Goal: Task Accomplishment & Management: Complete application form

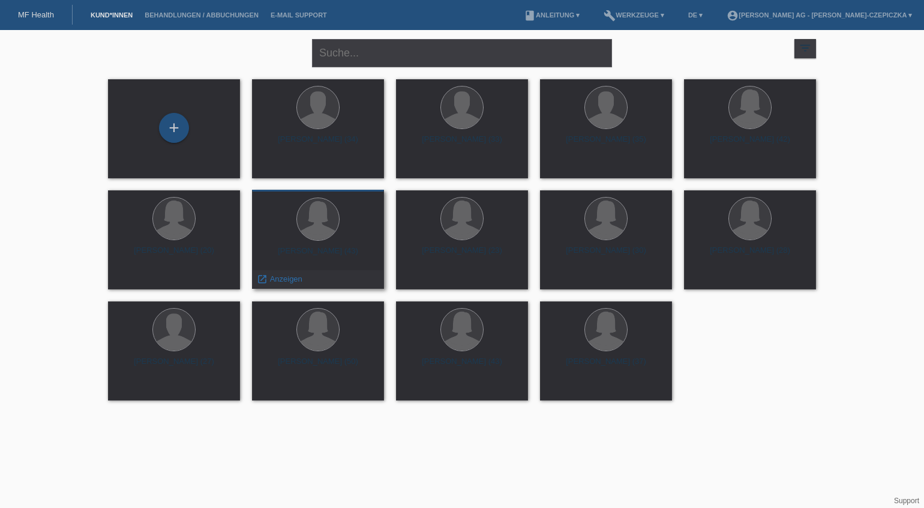
click at [344, 235] on div at bounding box center [318, 219] width 113 height 45
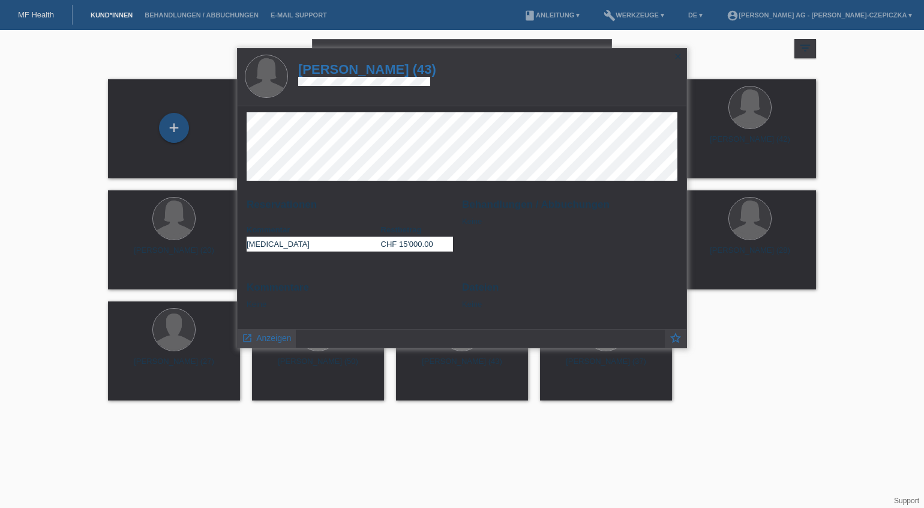
click at [268, 335] on span "Anzeigen" at bounding box center [273, 338] width 35 height 10
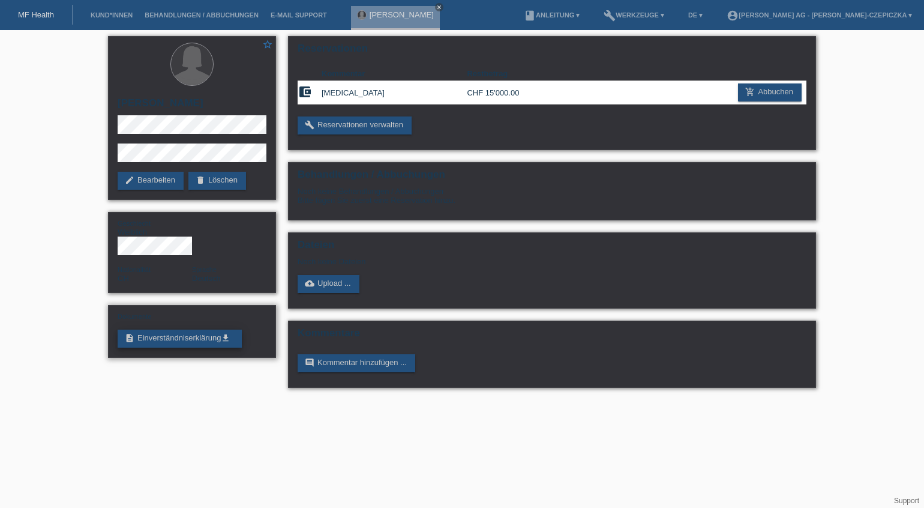
click at [227, 333] on icon "get_app" at bounding box center [226, 338] width 10 height 10
click at [436, 5] on icon "close" at bounding box center [439, 7] width 6 height 6
click at [106, 14] on link "Kund*innen" at bounding box center [112, 14] width 54 height 7
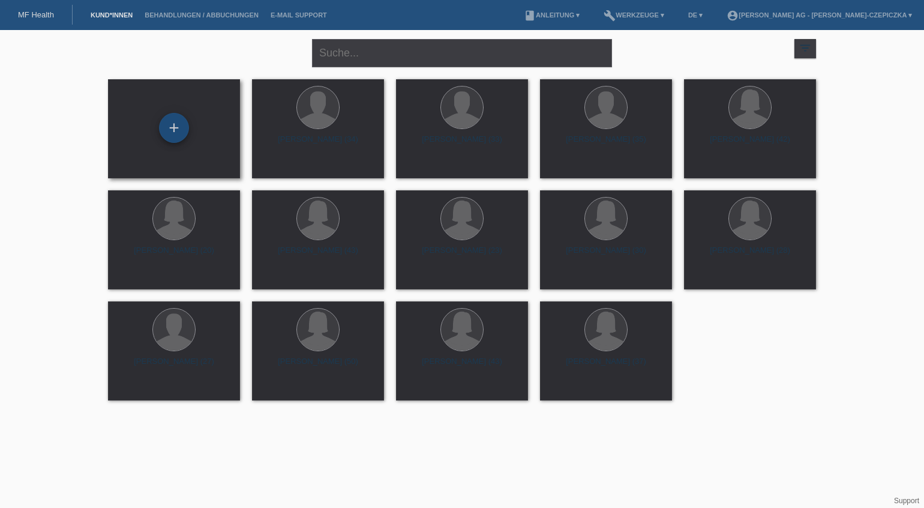
click at [172, 126] on div "+" at bounding box center [174, 128] width 30 height 30
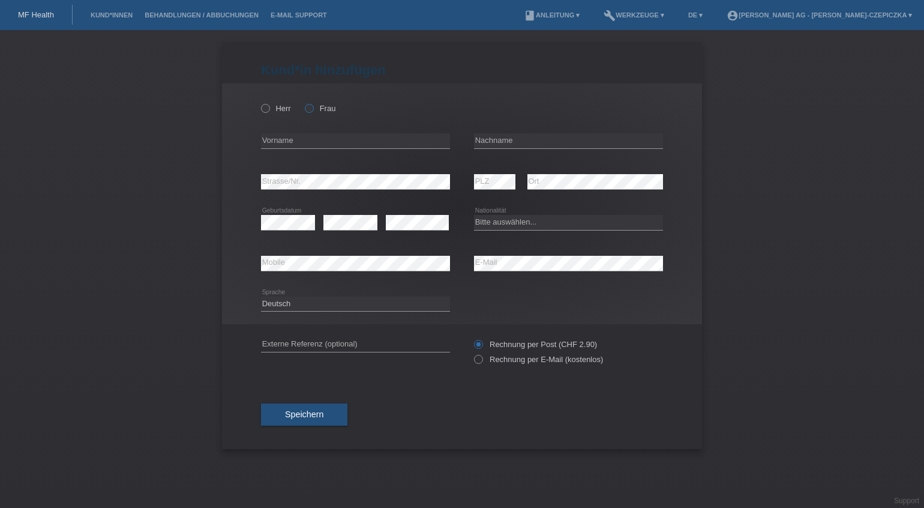
click at [303, 102] on icon at bounding box center [303, 102] width 0 height 0
click at [310, 110] on input "Frau" at bounding box center [309, 108] width 8 height 8
radio input "true"
click at [310, 131] on div "error Vorname" at bounding box center [355, 141] width 189 height 41
click at [311, 139] on input "text" at bounding box center [355, 140] width 189 height 15
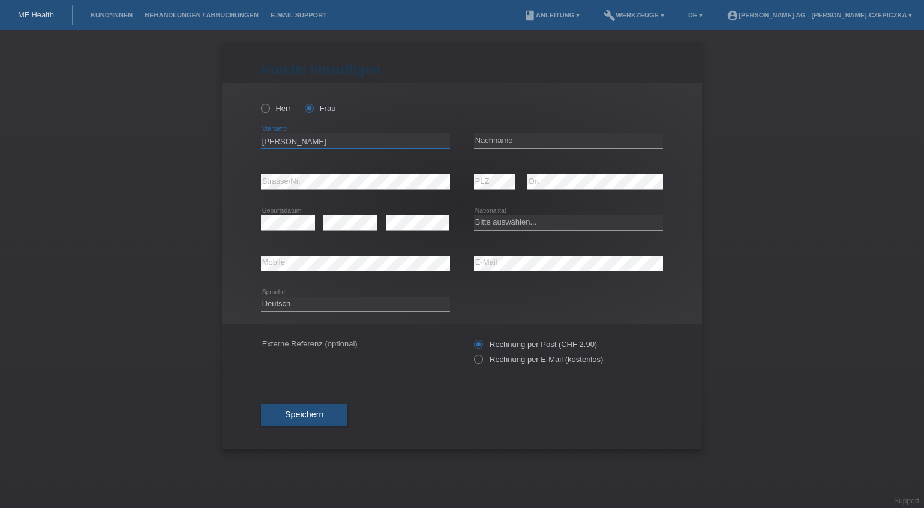
type input "Rebecca"
type input "Martin"
click at [525, 219] on select "Bitte auswählen... Schweiz Deutschland Liechtenstein Österreich ------------ Af…" at bounding box center [568, 222] width 189 height 14
click at [520, 224] on select "Bitte auswählen... Schweiz Deutschland Liechtenstein Österreich ------------ Af…" at bounding box center [568, 222] width 189 height 14
select select "GR"
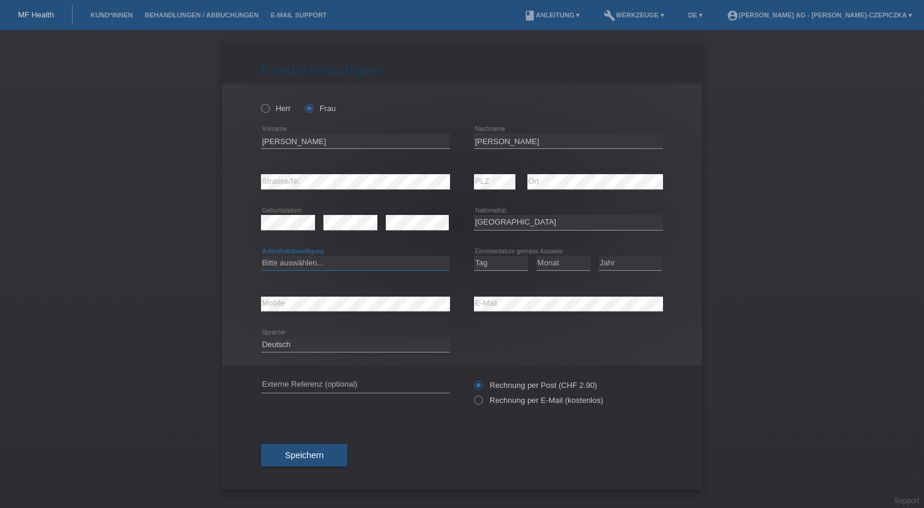
click at [401, 267] on select "Bitte auswählen... C B B - Flüchtlingsstatus Andere" at bounding box center [355, 263] width 189 height 14
select select "C"
click at [514, 263] on select "Tag 01 02 03 04 05 06 07 08 09 10 11" at bounding box center [501, 263] width 54 height 14
click at [498, 265] on select "Tag 01 02 03 04 05 06 07 08 09 10 11" at bounding box center [501, 263] width 54 height 14
select select "13"
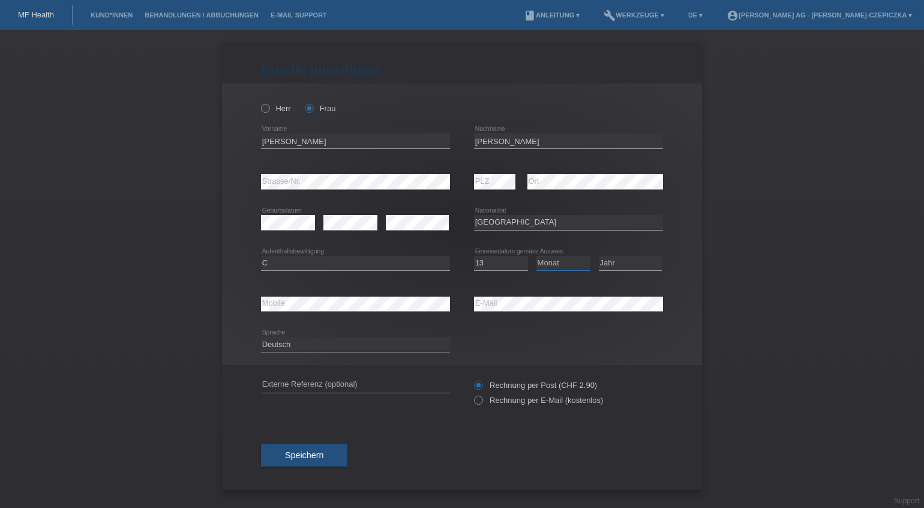
click at [573, 267] on select "Monat 01 02 03 04 05 06 07 08 09 10 11" at bounding box center [564, 263] width 54 height 14
select select "06"
click at [615, 266] on select "Jahr 2025 2024 2023 2022 2021 2020 2019 2018 2017 2016 2015 2014 2013 2012 2011…" at bounding box center [630, 263] width 63 height 14
select select "2018"
click at [395, 348] on select "Deutsch Français Italiano English" at bounding box center [355, 344] width 189 height 14
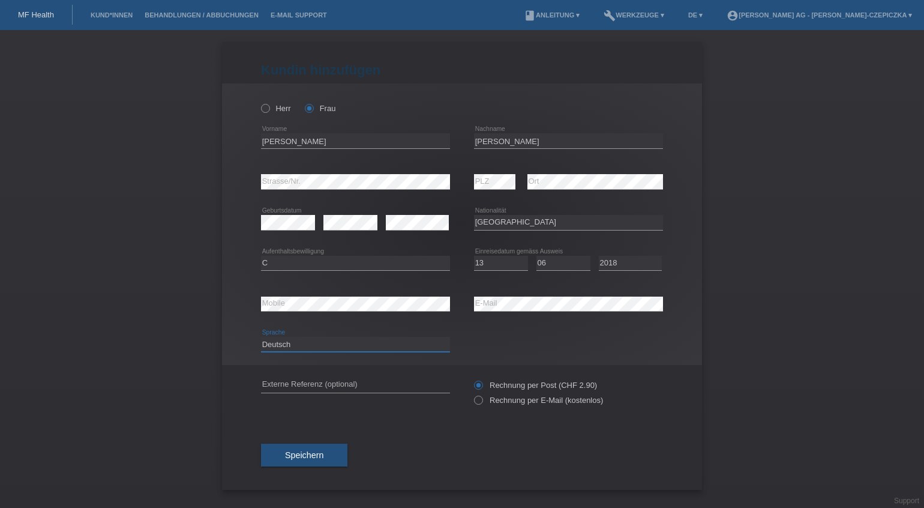
select select "en"
click at [472, 394] on icon at bounding box center [472, 394] width 0 height 0
click at [478, 400] on input "Rechnung per E-Mail (kostenlos)" at bounding box center [478, 402] width 8 height 15
radio input "true"
click at [322, 459] on span "Speichern" at bounding box center [304, 455] width 38 height 10
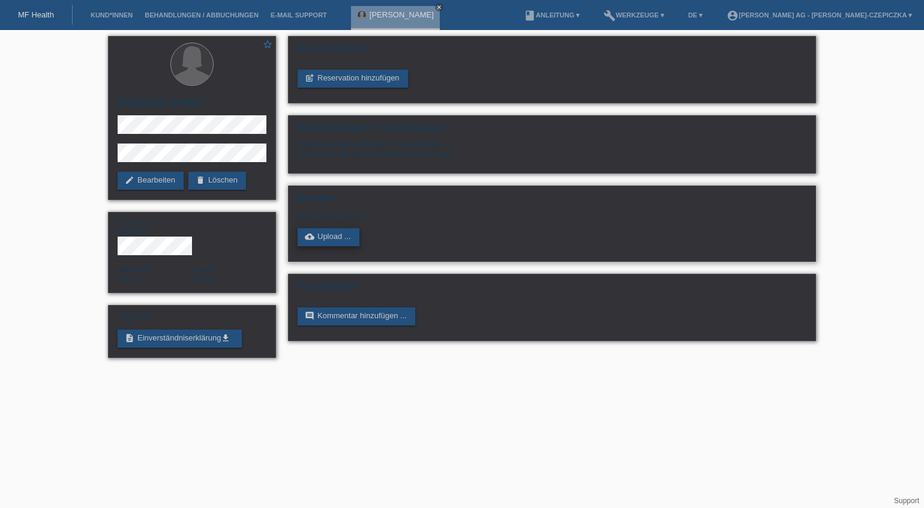
click at [334, 238] on link "cloud_upload Upload ..." at bounding box center [329, 237] width 62 height 18
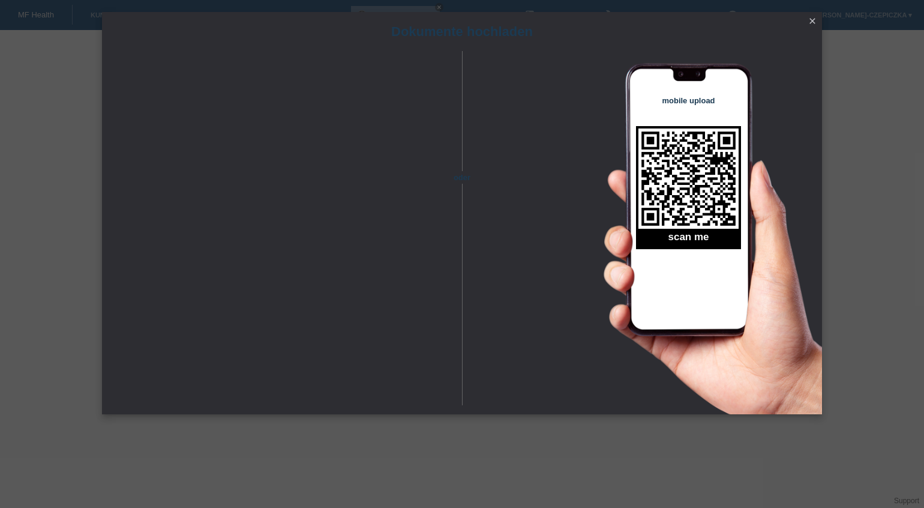
click at [813, 22] on icon "close" at bounding box center [813, 21] width 10 height 10
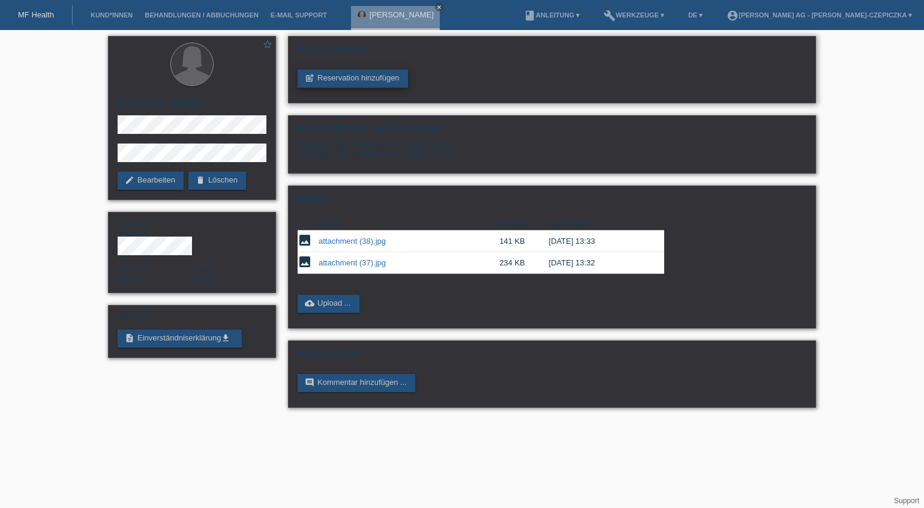
click at [378, 77] on link "post_add Reservation hinzufügen" at bounding box center [353, 79] width 110 height 18
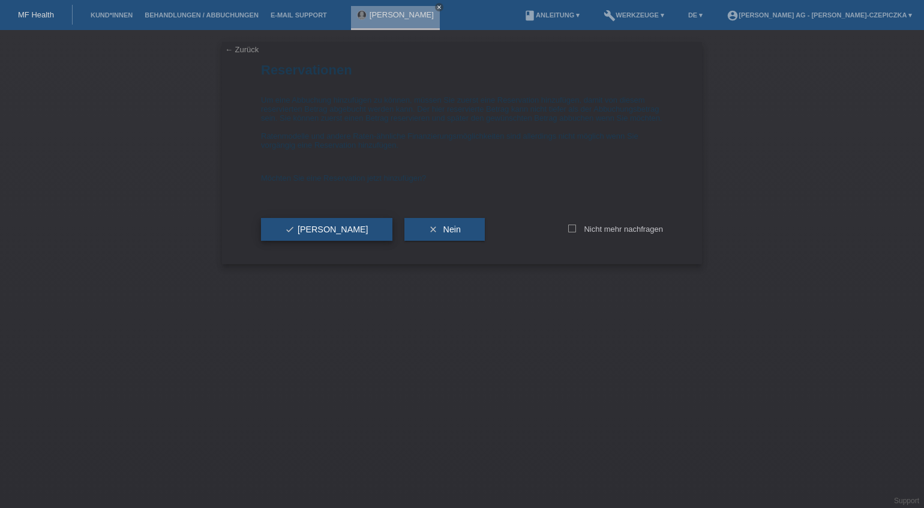
click at [283, 241] on button "check Ja" at bounding box center [326, 229] width 131 height 23
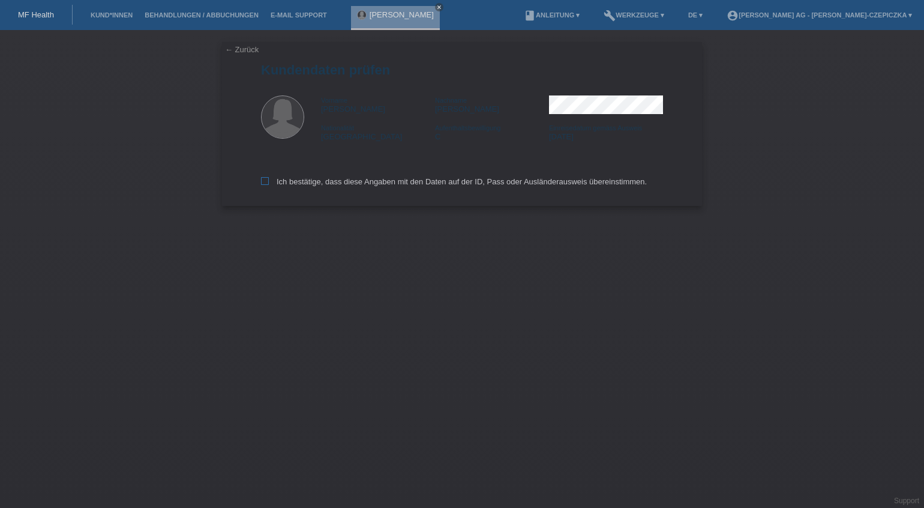
click at [265, 184] on icon at bounding box center [265, 181] width 8 height 8
click at [265, 184] on input "Ich bestätige, dass diese Angaben mit den Daten auf der ID, Pass oder Ausländer…" at bounding box center [265, 181] width 8 height 8
checkbox input "true"
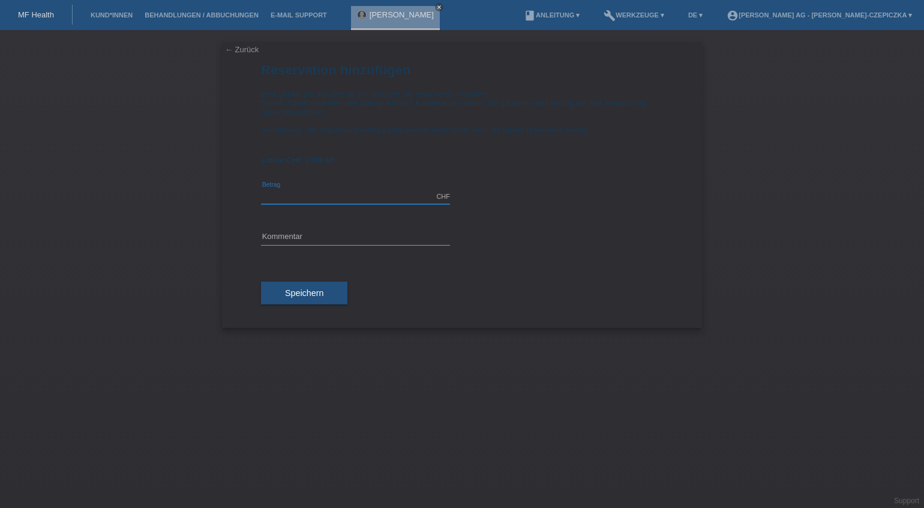
click at [386, 196] on input "text" at bounding box center [355, 196] width 189 height 15
type input "2"
type input "3000.00"
click at [362, 239] on input "text" at bounding box center [355, 237] width 189 height 15
type input "Blepharoplastik"
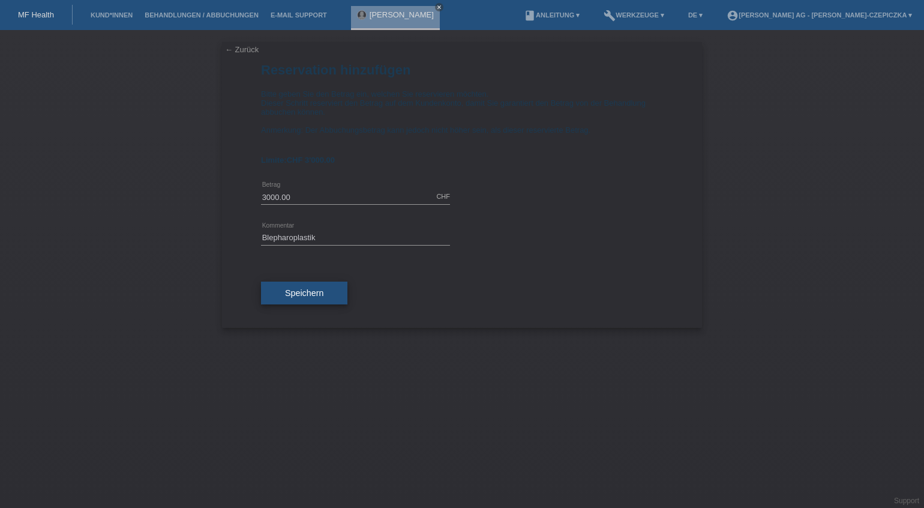
click at [303, 294] on span "Speichern" at bounding box center [304, 293] width 38 height 10
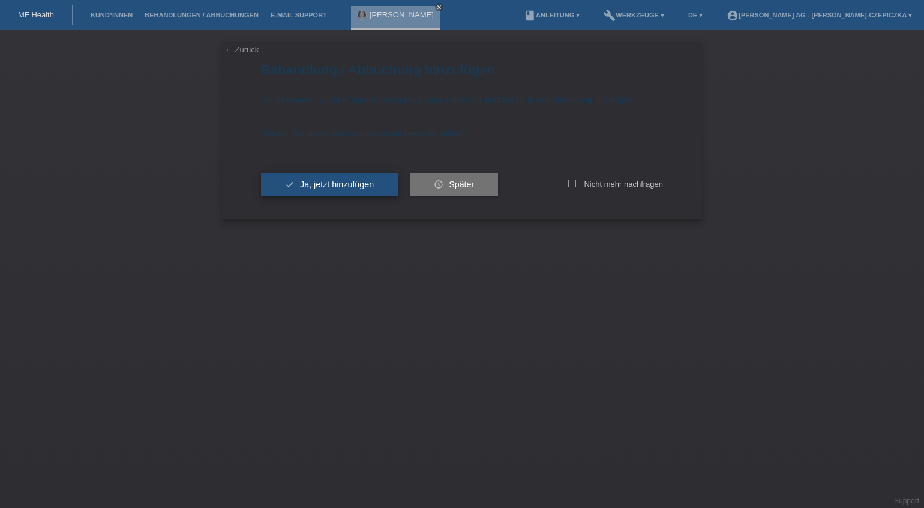
click at [345, 184] on span "Ja, jetzt hinzufügen" at bounding box center [337, 184] width 74 height 10
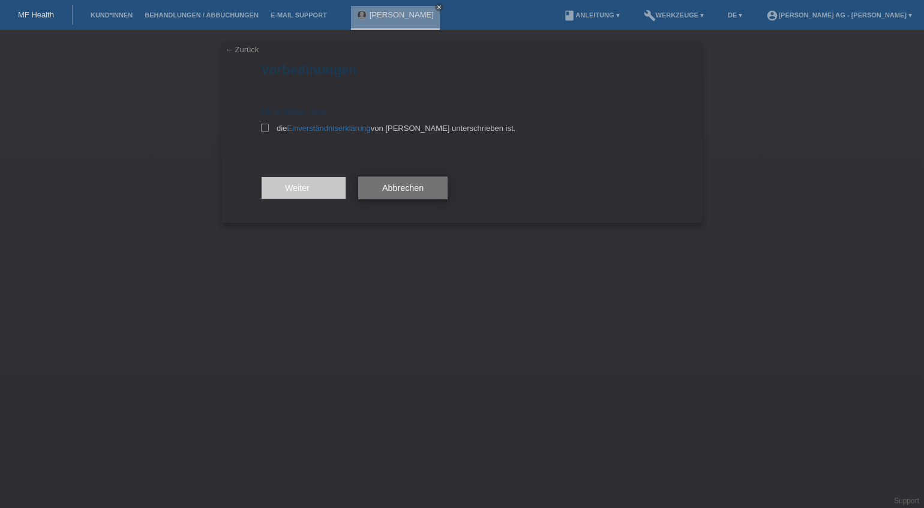
click at [394, 190] on span "Abbrechen" at bounding box center [402, 188] width 41 height 10
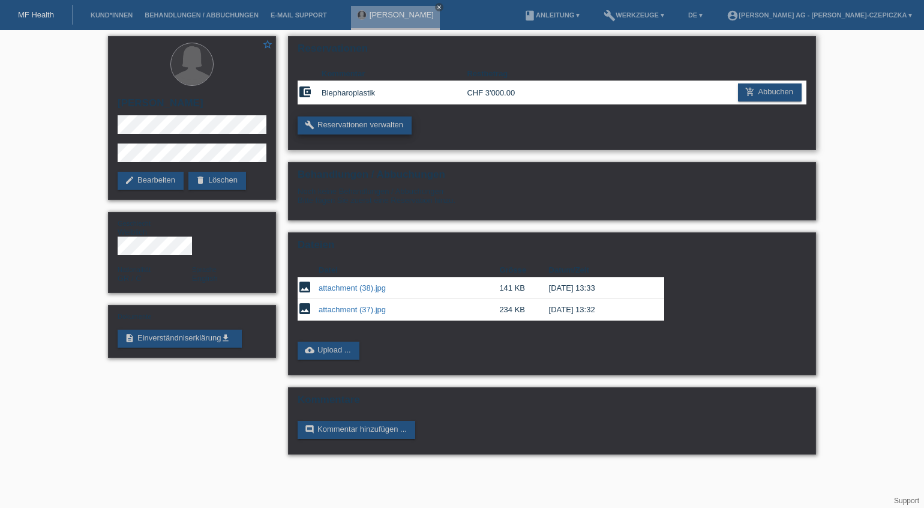
click at [380, 128] on link "build Reservationen verwalten" at bounding box center [355, 125] width 114 height 18
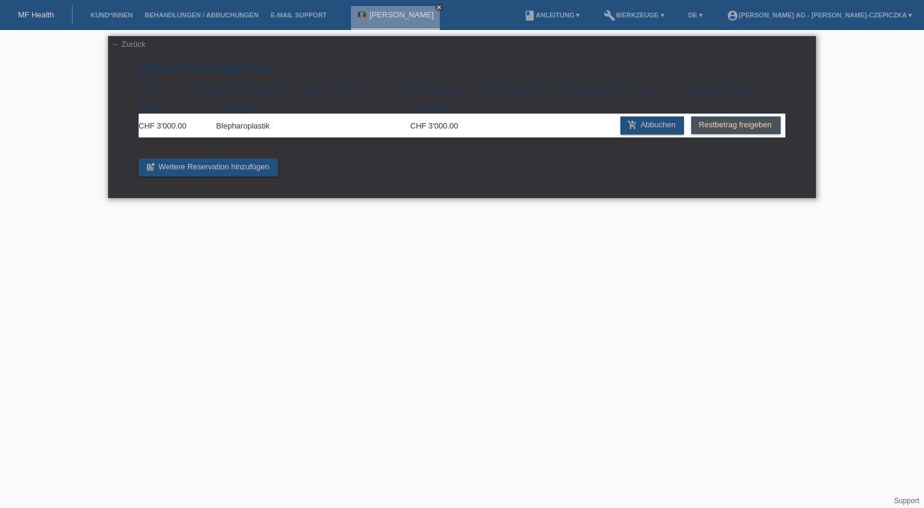
click at [133, 42] on link "← Zurück" at bounding box center [129, 44] width 34 height 9
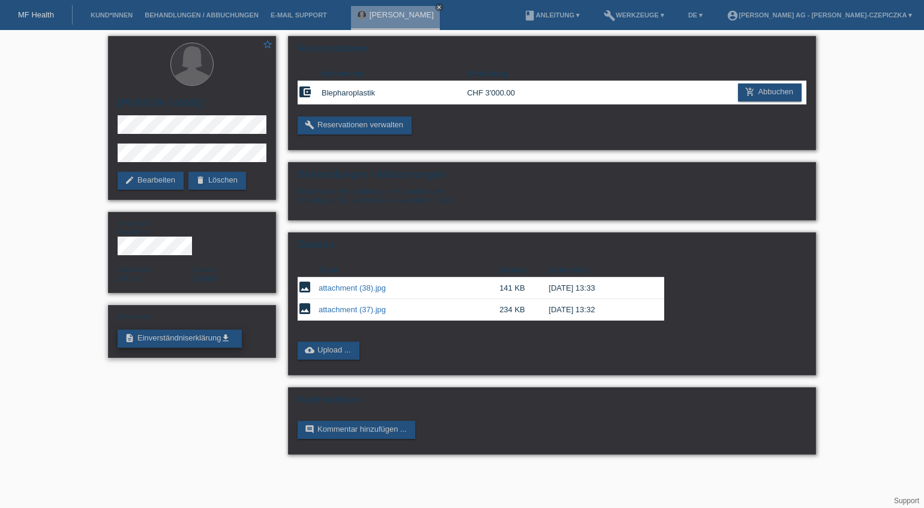
click at [202, 329] on link "description Einverständniserklärung get_app" at bounding box center [180, 338] width 124 height 18
